Goal: Transaction & Acquisition: Purchase product/service

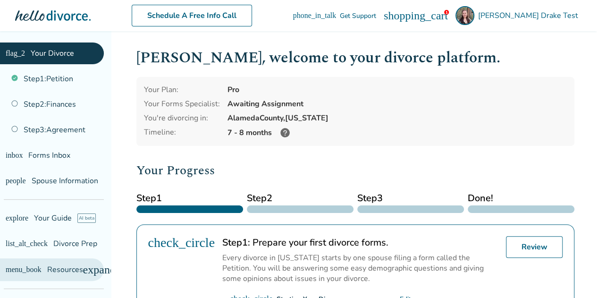
scroll to position [54, 0]
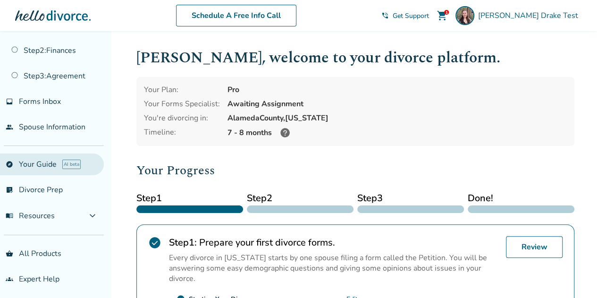
click at [42, 156] on link "explore Your Guide AI beta" at bounding box center [52, 164] width 104 height 22
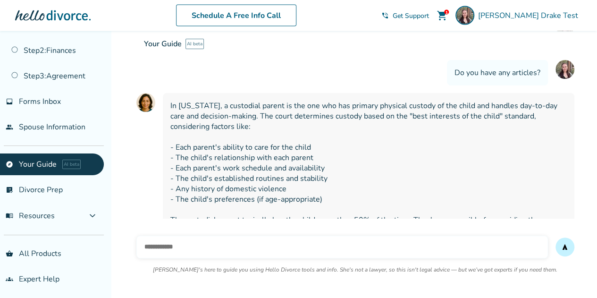
click at [248, 243] on input "text" at bounding box center [341, 246] width 411 height 23
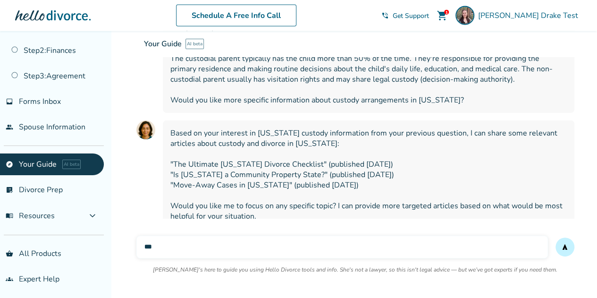
scroll to position [2906, 0]
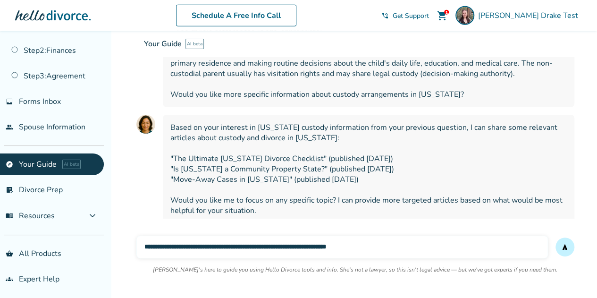
type input "**********"
click at [555, 237] on button "send" at bounding box center [564, 246] width 19 height 19
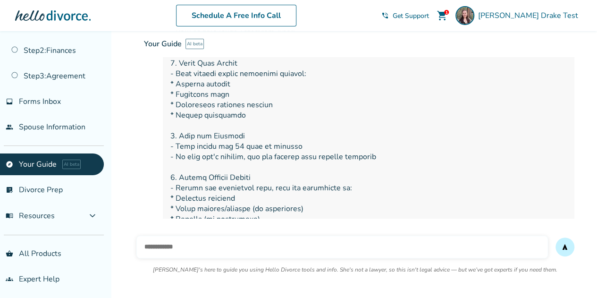
scroll to position [3414, 0]
drag, startPoint x: 496, startPoint y: 191, endPoint x: 365, endPoint y: 176, distance: 132.0
click at [365, 176] on span at bounding box center [368, 130] width 396 height 394
click at [350, 172] on span at bounding box center [368, 130] width 396 height 394
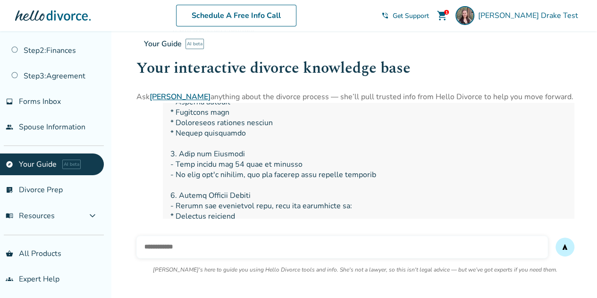
scroll to position [3394, 0]
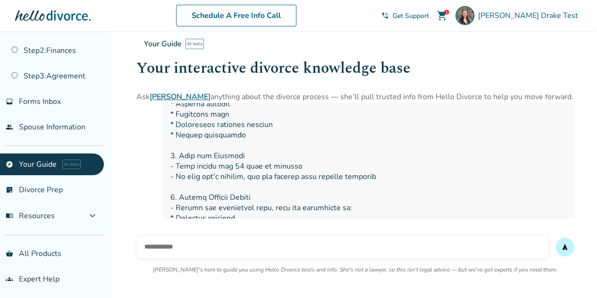
drag, startPoint x: 286, startPoint y: 179, endPoint x: 171, endPoint y: 120, distance: 129.1
click at [171, 120] on span at bounding box center [368, 150] width 396 height 394
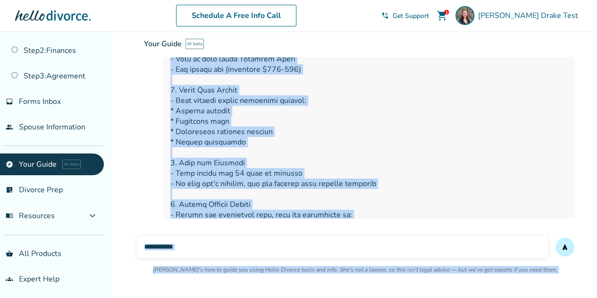
scroll to position [3417, 0]
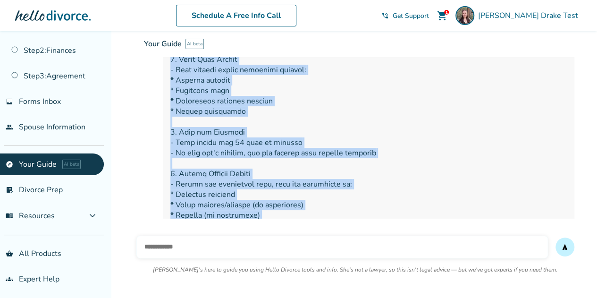
drag, startPoint x: 171, startPoint y: 149, endPoint x: 510, endPoint y: 184, distance: 340.9
click at [510, 184] on span at bounding box center [368, 127] width 396 height 394
copy span "1. Meet the Requirements - At least one spouse must have lived in NC for 6 mont…"
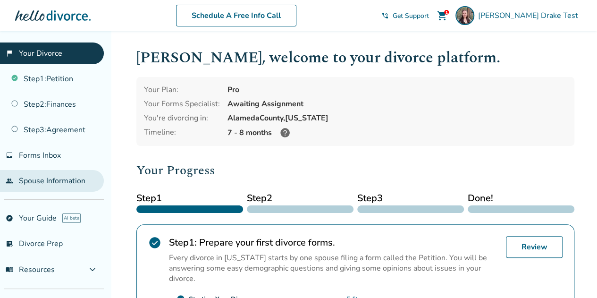
scroll to position [54, 0]
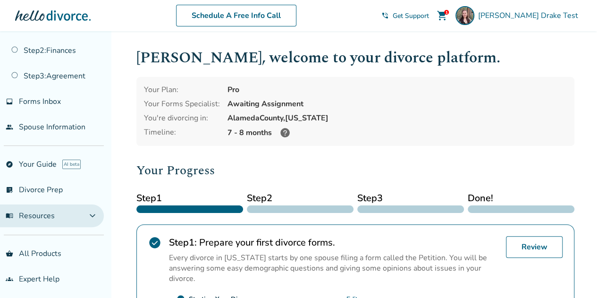
click at [54, 214] on button "menu_book Resources expand_more" at bounding box center [52, 215] width 104 height 23
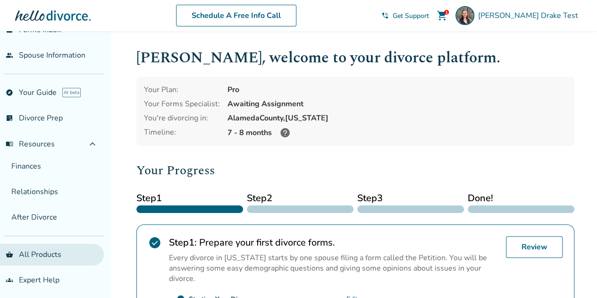
click at [43, 250] on link "shopping_basket All Products" at bounding box center [52, 254] width 104 height 22
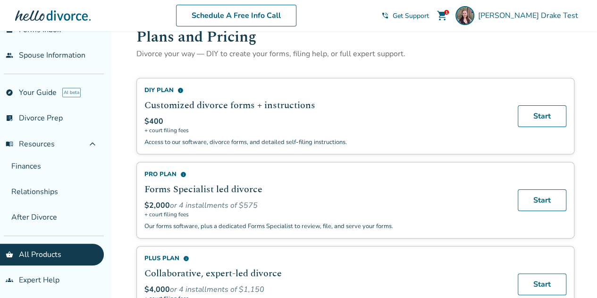
scroll to position [24, 0]
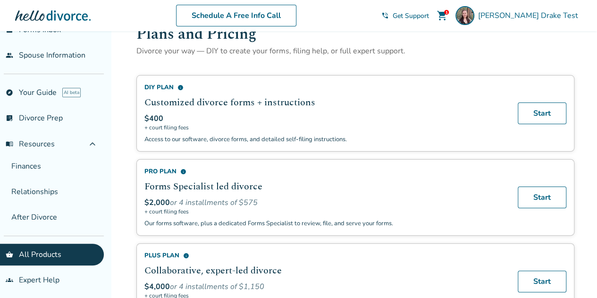
click at [445, 115] on div "$400" at bounding box center [325, 118] width 362 height 10
click at [557, 113] on link "Start" at bounding box center [541, 113] width 49 height 22
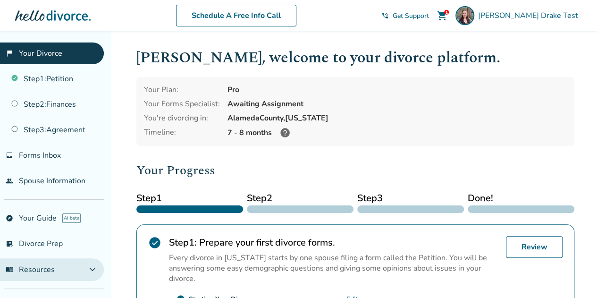
scroll to position [54, 0]
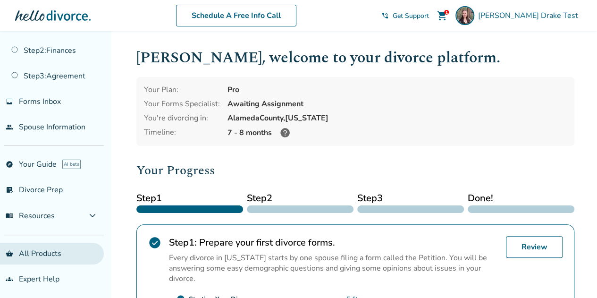
click at [32, 254] on link "shopping_basket All Products" at bounding box center [52, 253] width 104 height 22
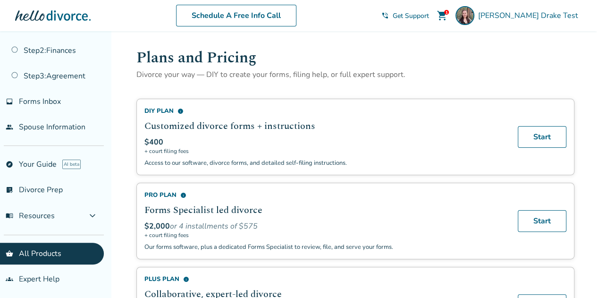
scroll to position [58, 0]
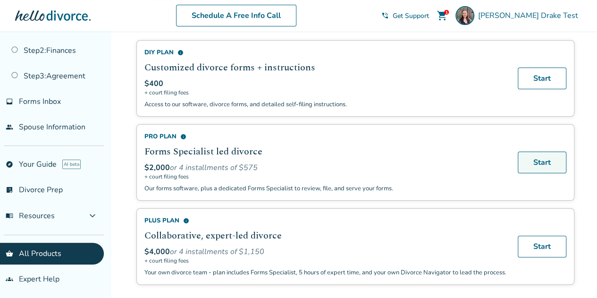
click at [551, 154] on link "Start" at bounding box center [541, 162] width 49 height 22
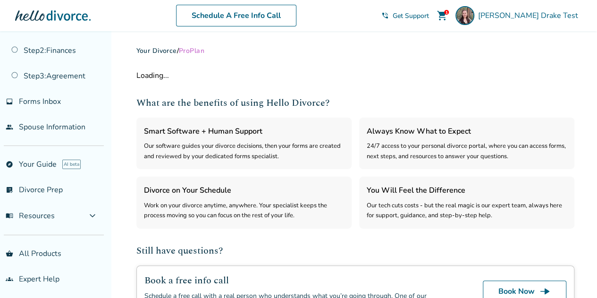
select select "***"
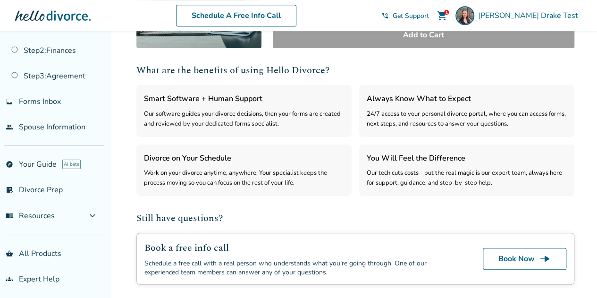
scroll to position [292, 0]
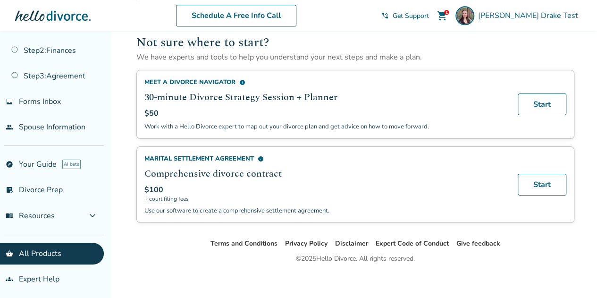
scroll to position [633, 0]
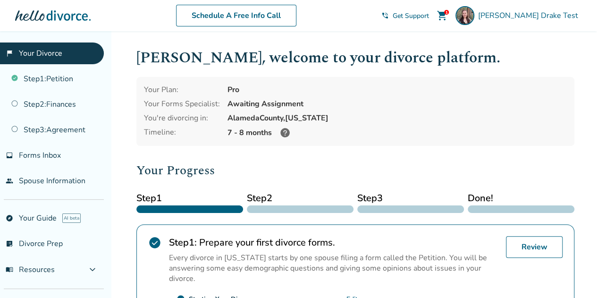
scroll to position [54, 0]
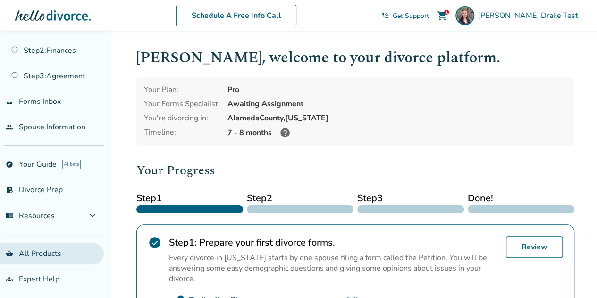
click at [27, 256] on link "shopping_basket All Products" at bounding box center [52, 253] width 104 height 22
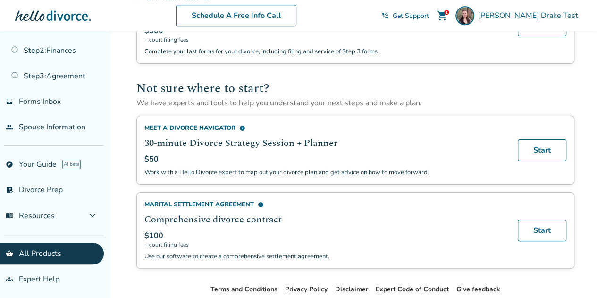
scroll to position [586, 0]
click at [549, 139] on link "Start" at bounding box center [541, 150] width 49 height 22
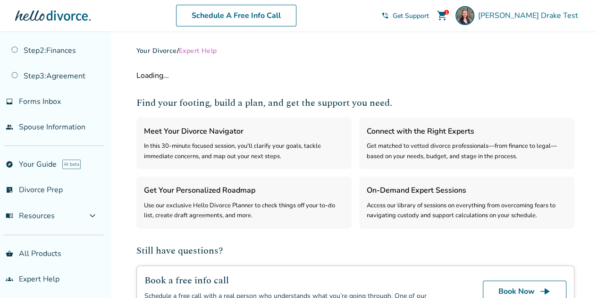
select select "***"
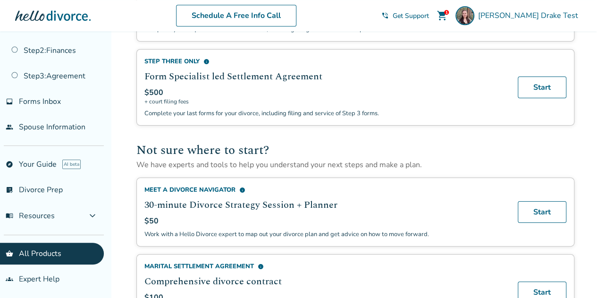
scroll to position [514, 0]
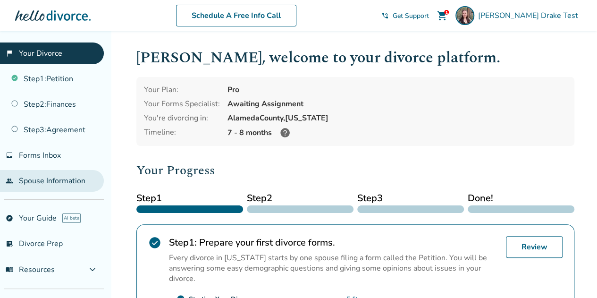
click at [73, 171] on link "people Spouse Information" at bounding box center [52, 181] width 104 height 22
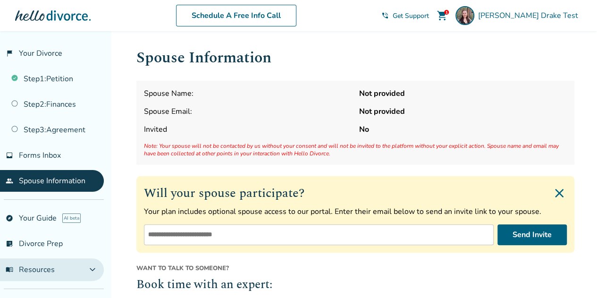
click at [33, 266] on span "menu_book Resources" at bounding box center [30, 269] width 49 height 10
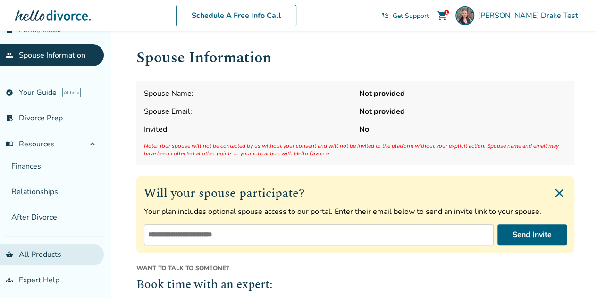
click at [47, 245] on link "shopping_basket All Products" at bounding box center [52, 254] width 104 height 22
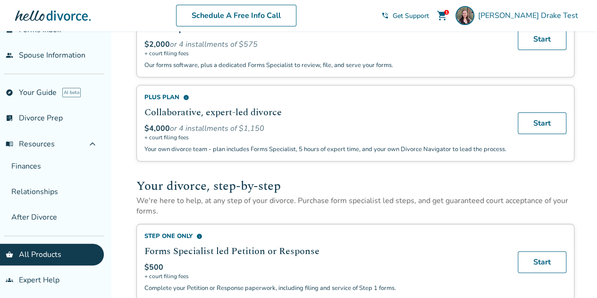
scroll to position [181, 0]
click at [566, 125] on div "Plus Plan info Collaborative, expert-led divorce $4,000 or 4 installments of $1…" at bounding box center [355, 123] width 438 height 76
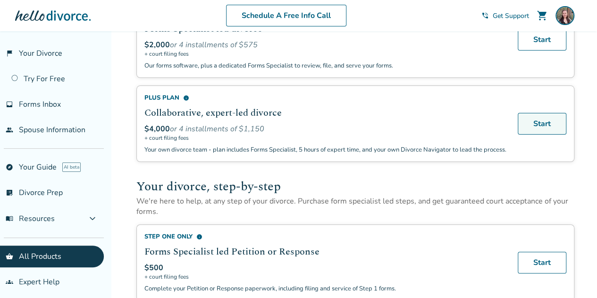
click at [540, 131] on link "Start" at bounding box center [541, 124] width 49 height 22
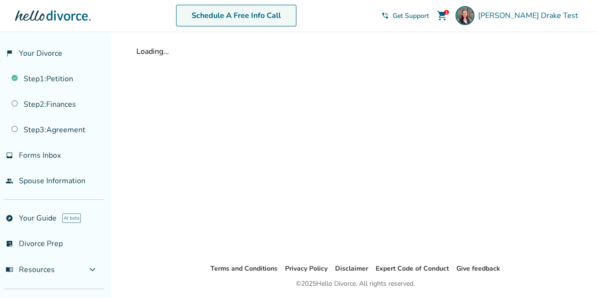
scroll to position [31, 0]
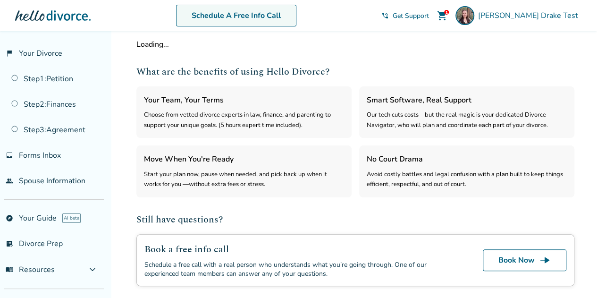
select select "***"
